Goal: Check status: Check status

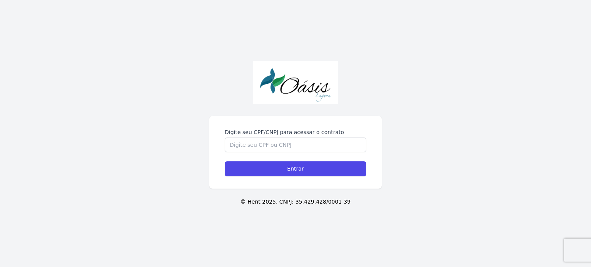
click at [302, 136] on label "Digite seu CPF/CNPJ para acessar o contrato" at bounding box center [296, 132] width 142 height 8
click at [302, 138] on input "Digite seu CPF/CNPJ para acessar o contrato" at bounding box center [296, 145] width 142 height 15
click at [302, 137] on div "Digite seu CPF/CNPJ para acessar o contrato" at bounding box center [296, 140] width 142 height 24
click at [296, 140] on input "Digite seu CPF/CNPJ para acessar o contrato" at bounding box center [296, 145] width 142 height 15
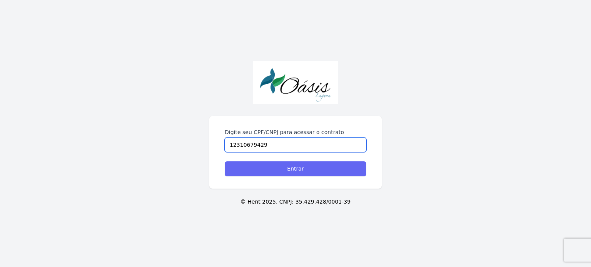
type input "12310679429"
click at [295, 175] on input "Entrar" at bounding box center [296, 169] width 142 height 15
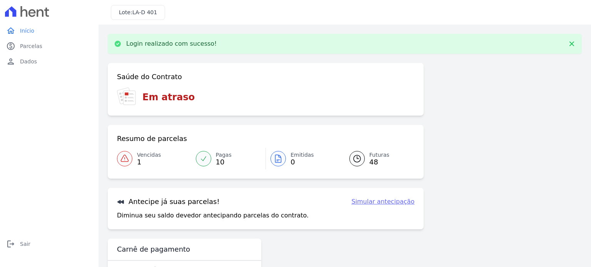
scroll to position [26, 0]
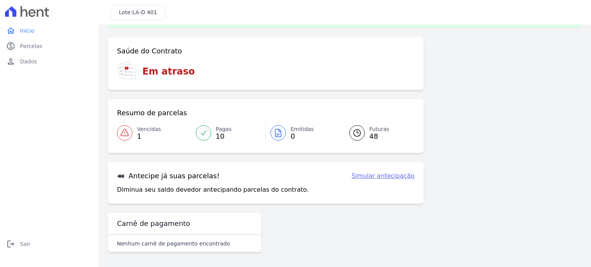
click at [205, 137] on div at bounding box center [203, 132] width 15 height 15
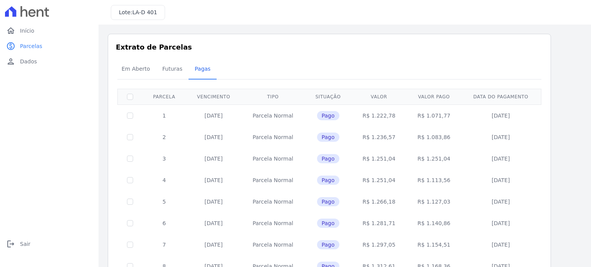
click at [207, 130] on td "[DATE]" at bounding box center [213, 138] width 55 height 22
click at [132, 71] on span "Em Aberto" at bounding box center [136, 68] width 38 height 15
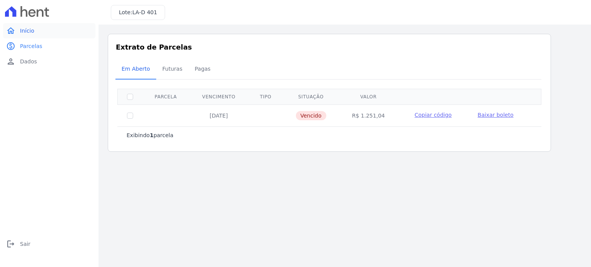
click at [63, 34] on link "home Início" at bounding box center [49, 30] width 92 height 15
